Goal: Find specific page/section: Find specific page/section

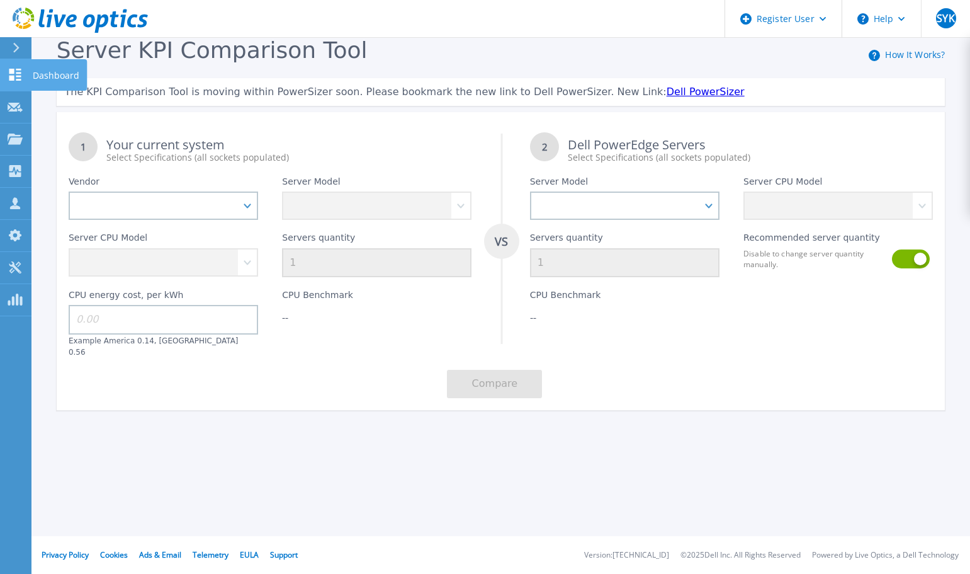
click at [14, 80] on icon at bounding box center [15, 75] width 15 height 12
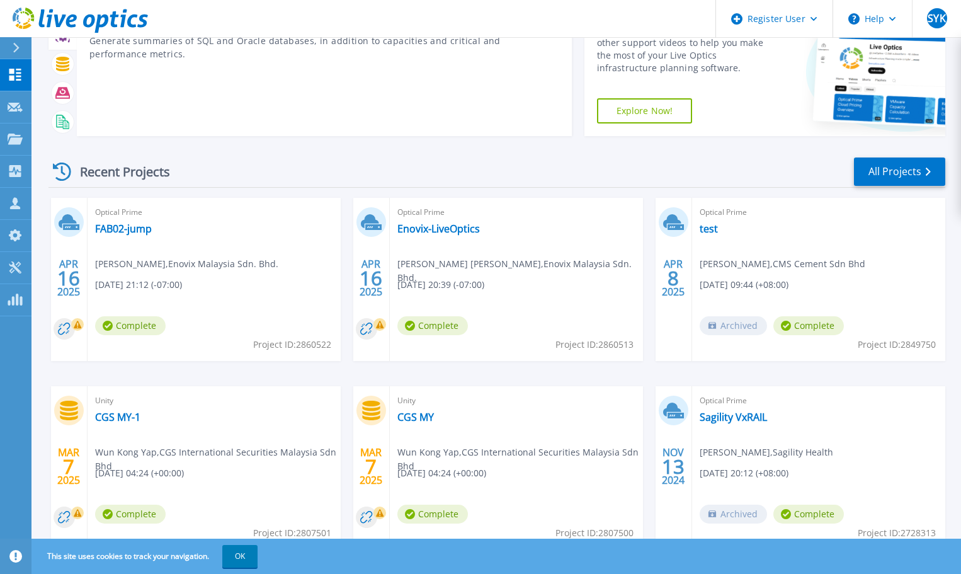
scroll to position [124, 0]
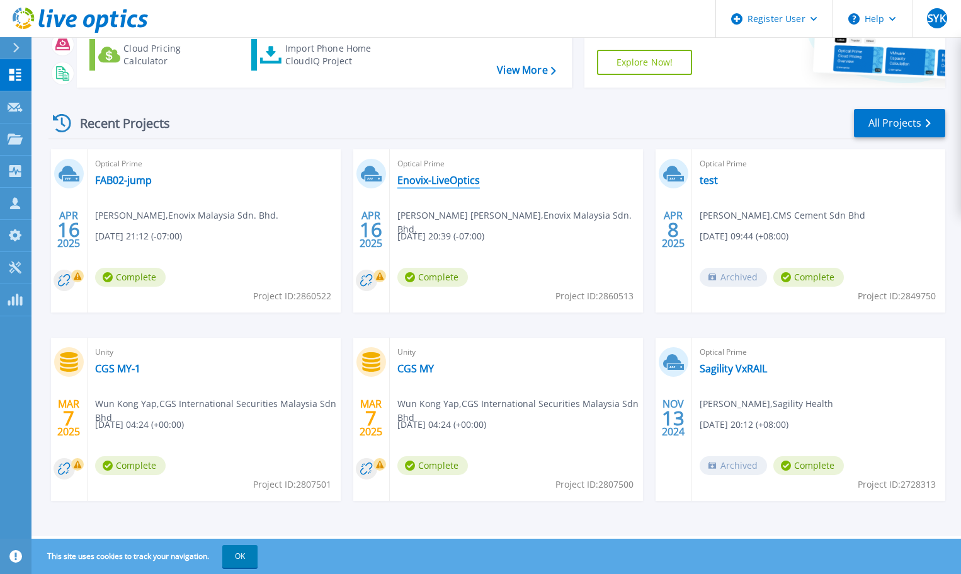
click at [429, 179] on link "Enovix-LiveOptics" at bounding box center [438, 180] width 82 height 13
